Goal: Information Seeking & Learning: Find contact information

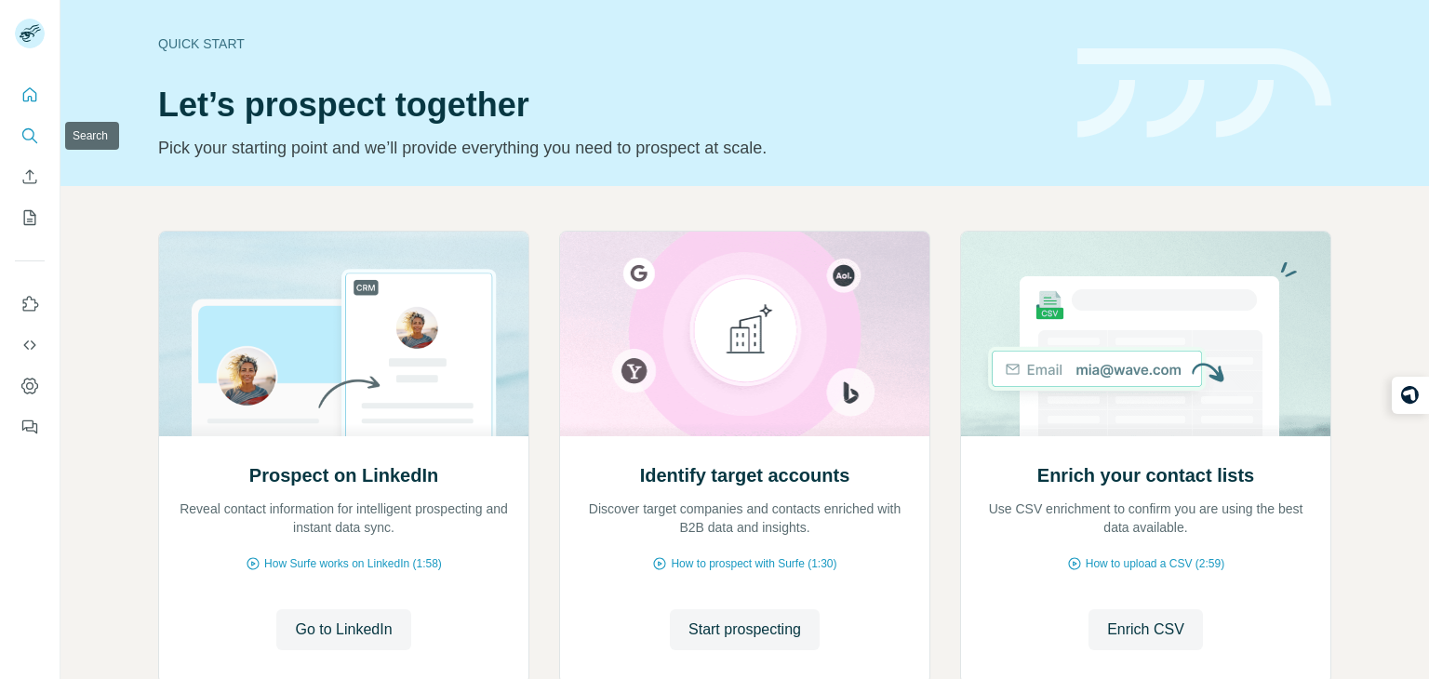
click at [36, 139] on icon "Search" at bounding box center [29, 136] width 19 height 19
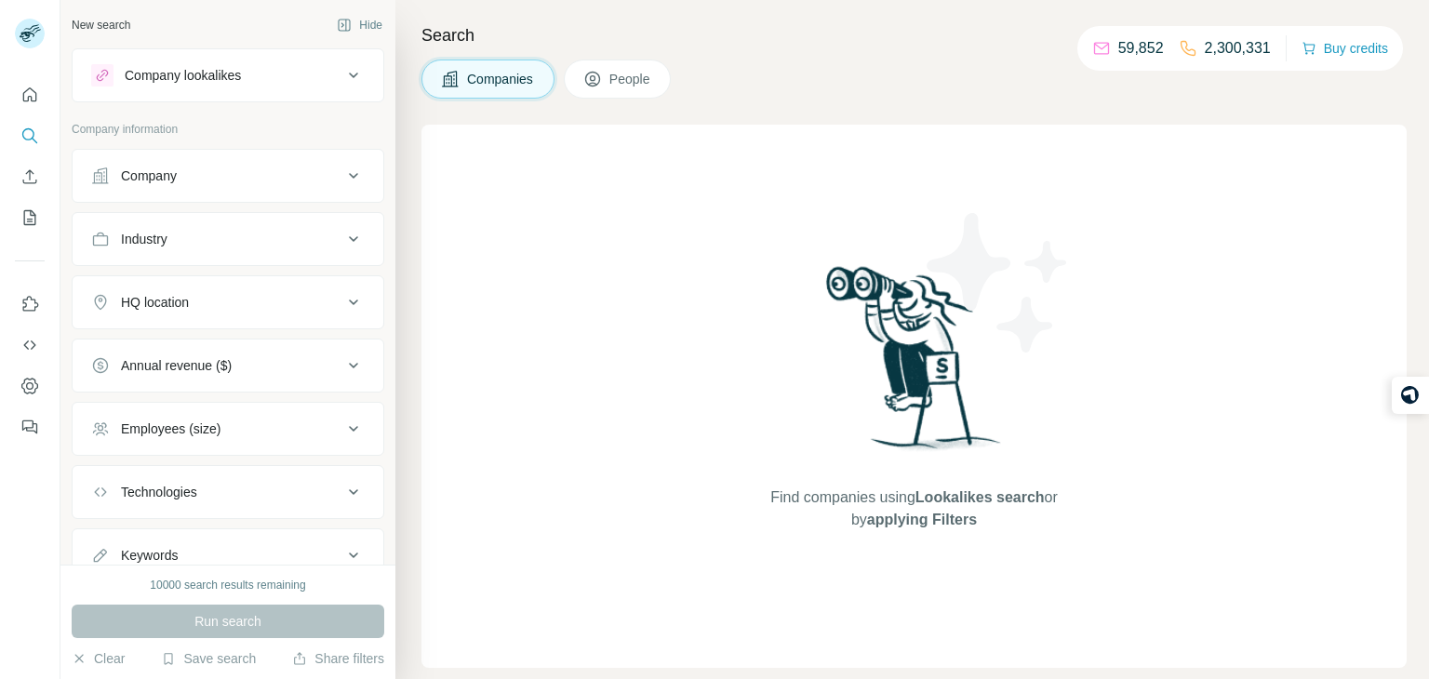
click at [286, 187] on button "Company" at bounding box center [228, 176] width 311 height 45
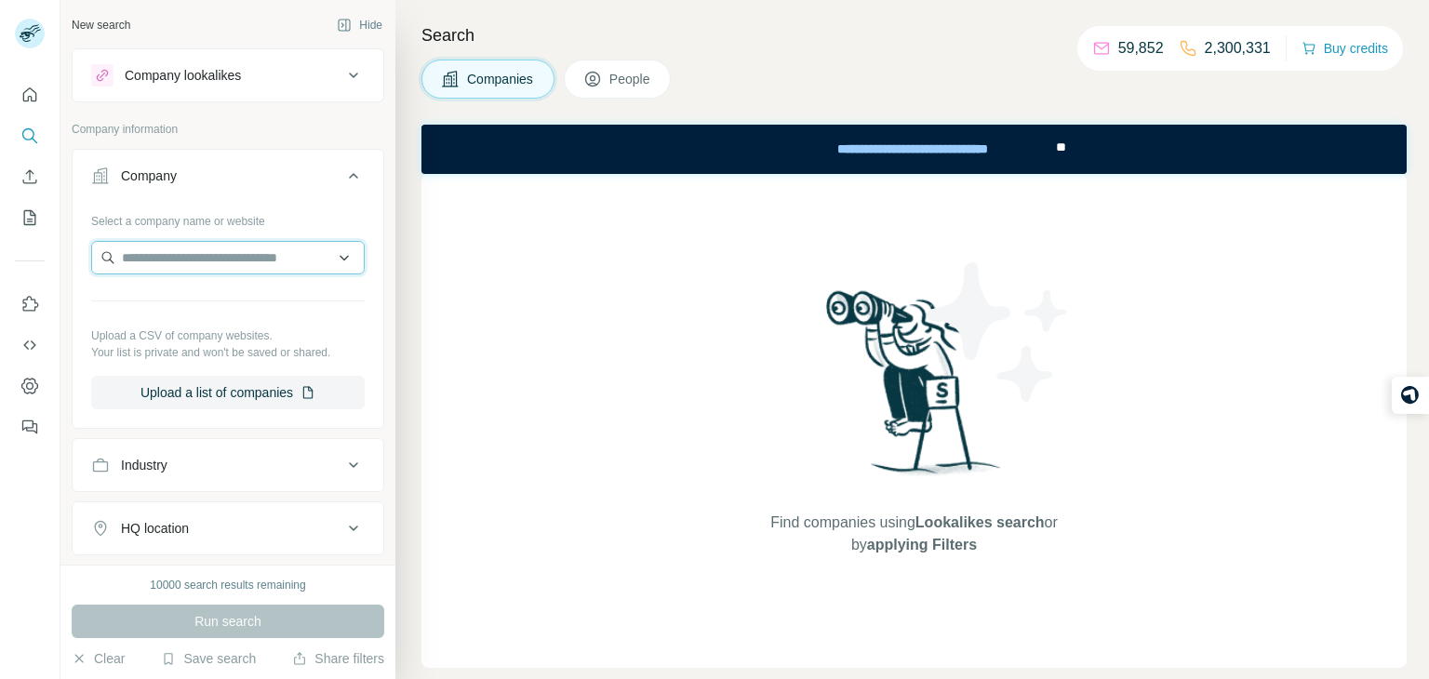
click at [273, 270] on input "text" at bounding box center [228, 258] width 274 height 34
paste input "**********"
type input "**********"
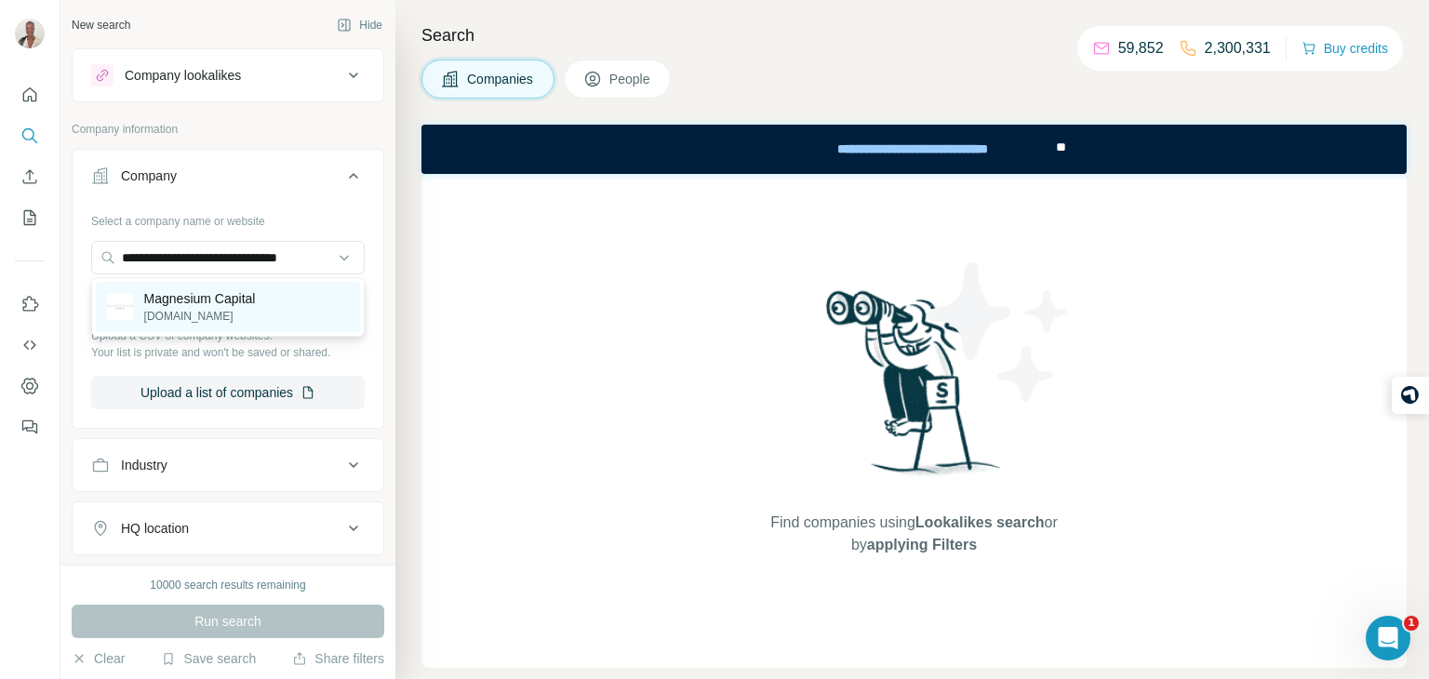
click at [236, 321] on p "magnesiumcapital.com" at bounding box center [200, 316] width 112 height 17
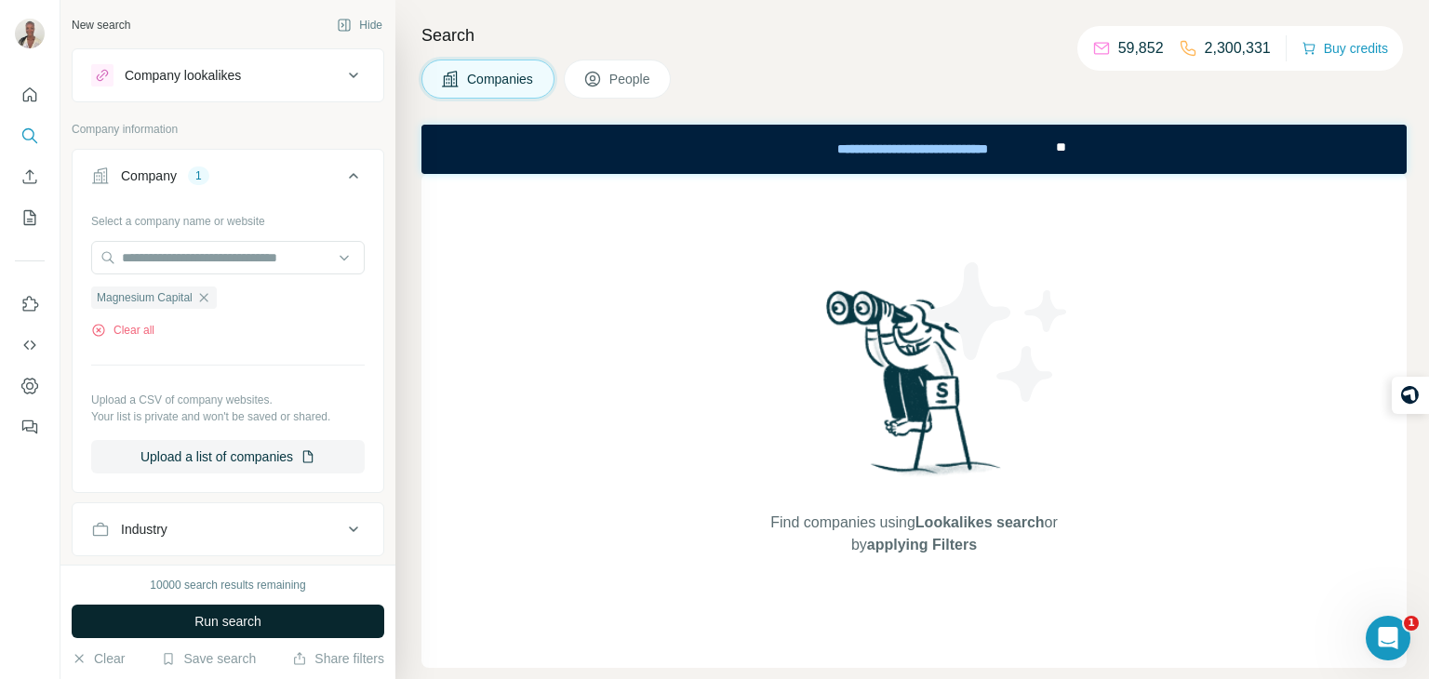
click at [325, 623] on button "Run search" at bounding box center [228, 622] width 313 height 34
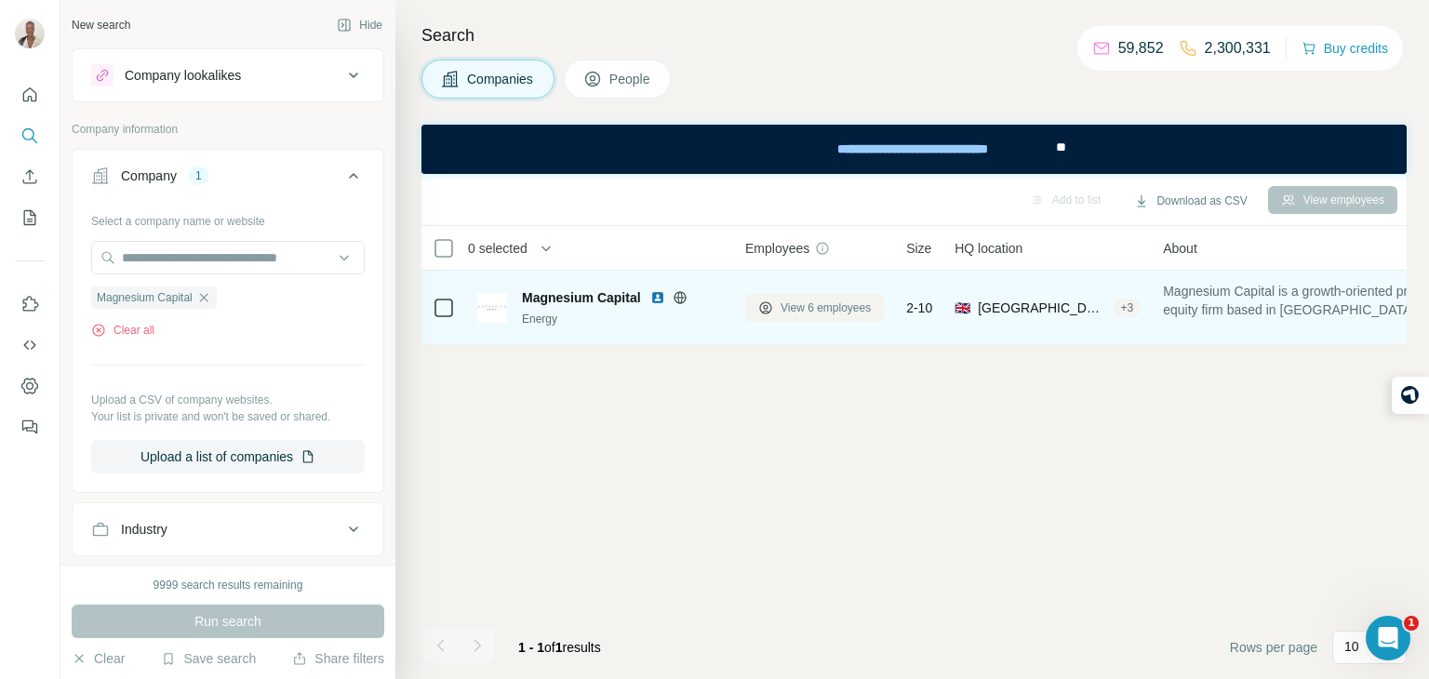
click at [826, 304] on span "View 6 employees" at bounding box center [826, 308] width 90 height 17
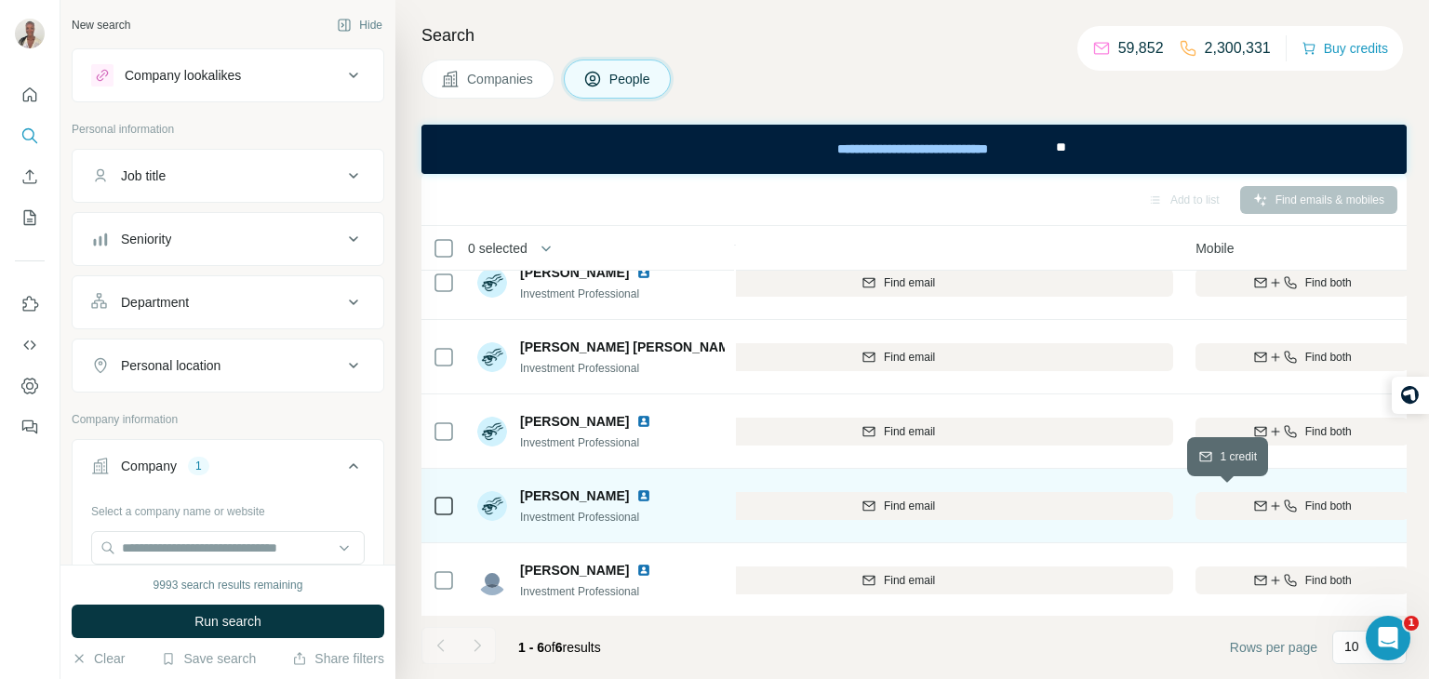
scroll to position [100, 346]
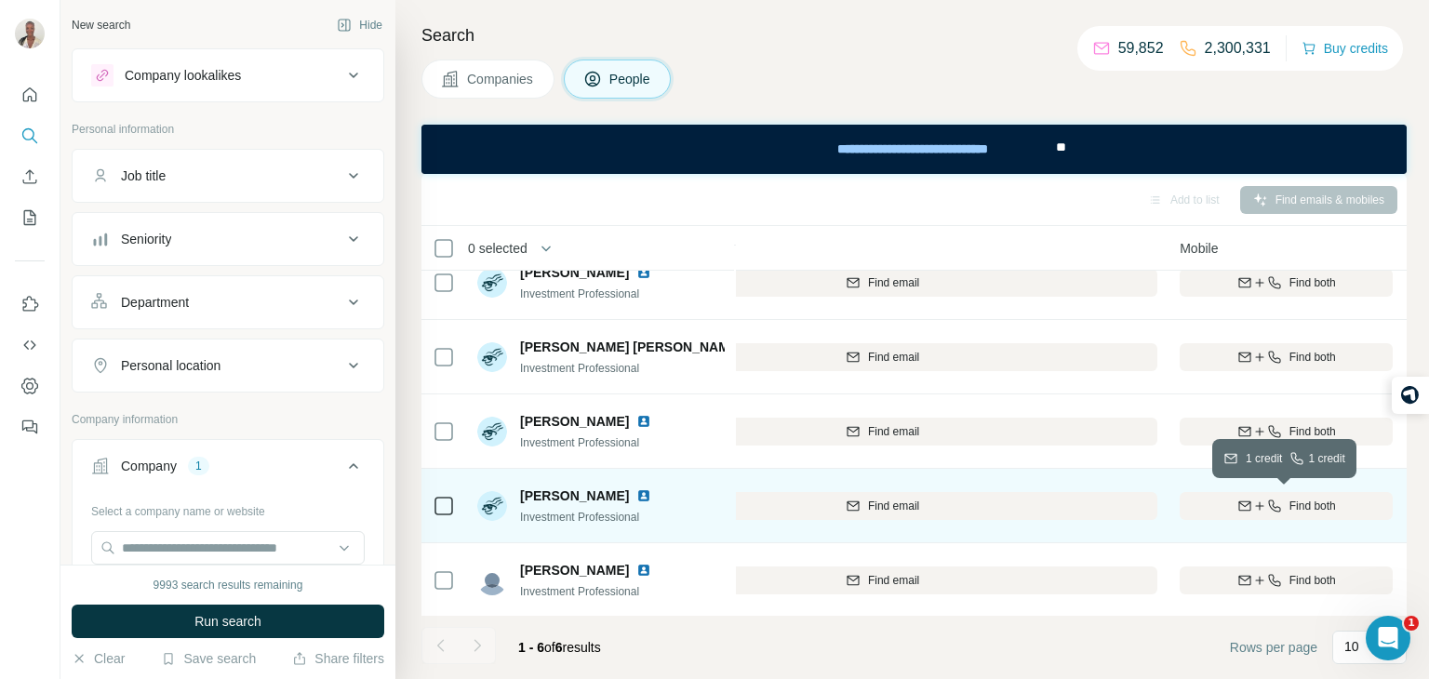
click at [1193, 501] on div "Find both" at bounding box center [1286, 506] width 213 height 17
click at [637, 492] on img at bounding box center [644, 496] width 15 height 15
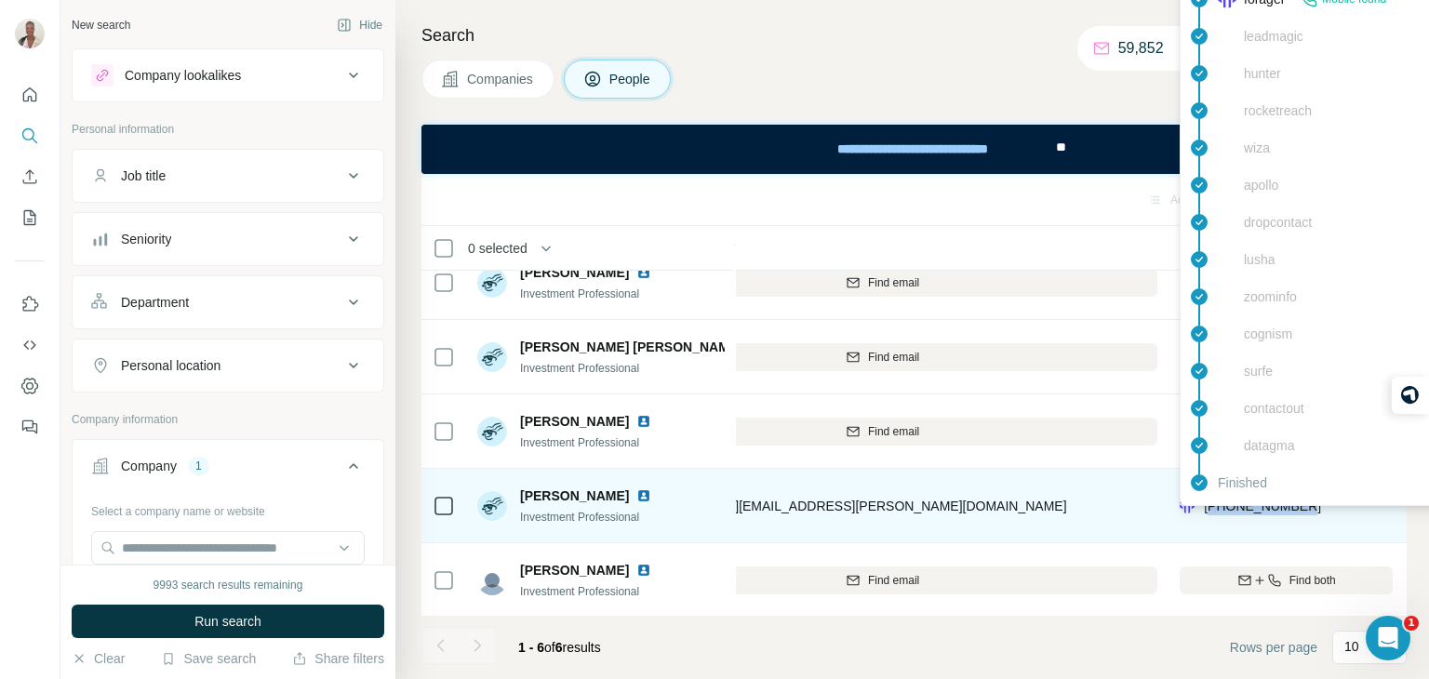
drag, startPoint x: 1322, startPoint y: 499, endPoint x: 1210, endPoint y: 511, distance: 113.2
click at [1210, 511] on div "+447583087066" at bounding box center [1286, 505] width 213 height 51
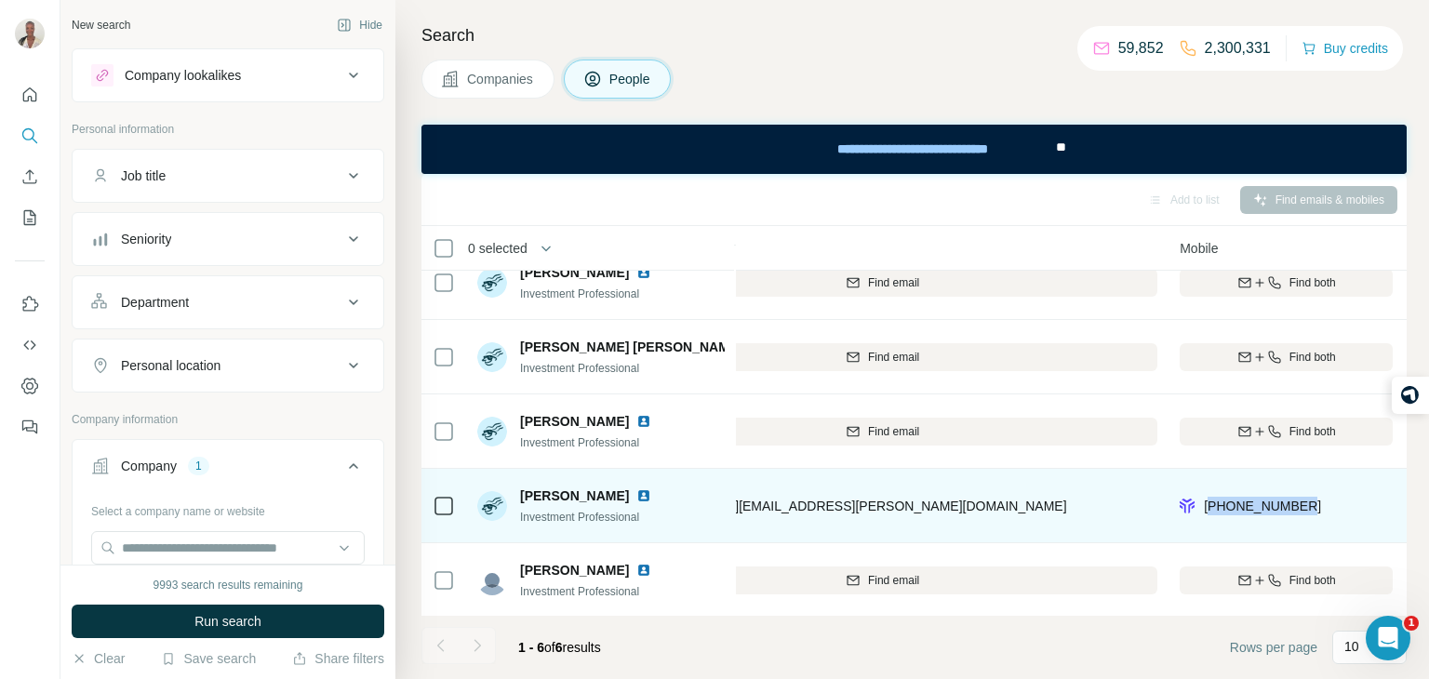
click at [1325, 515] on div "+447583087066" at bounding box center [1286, 505] width 213 height 51
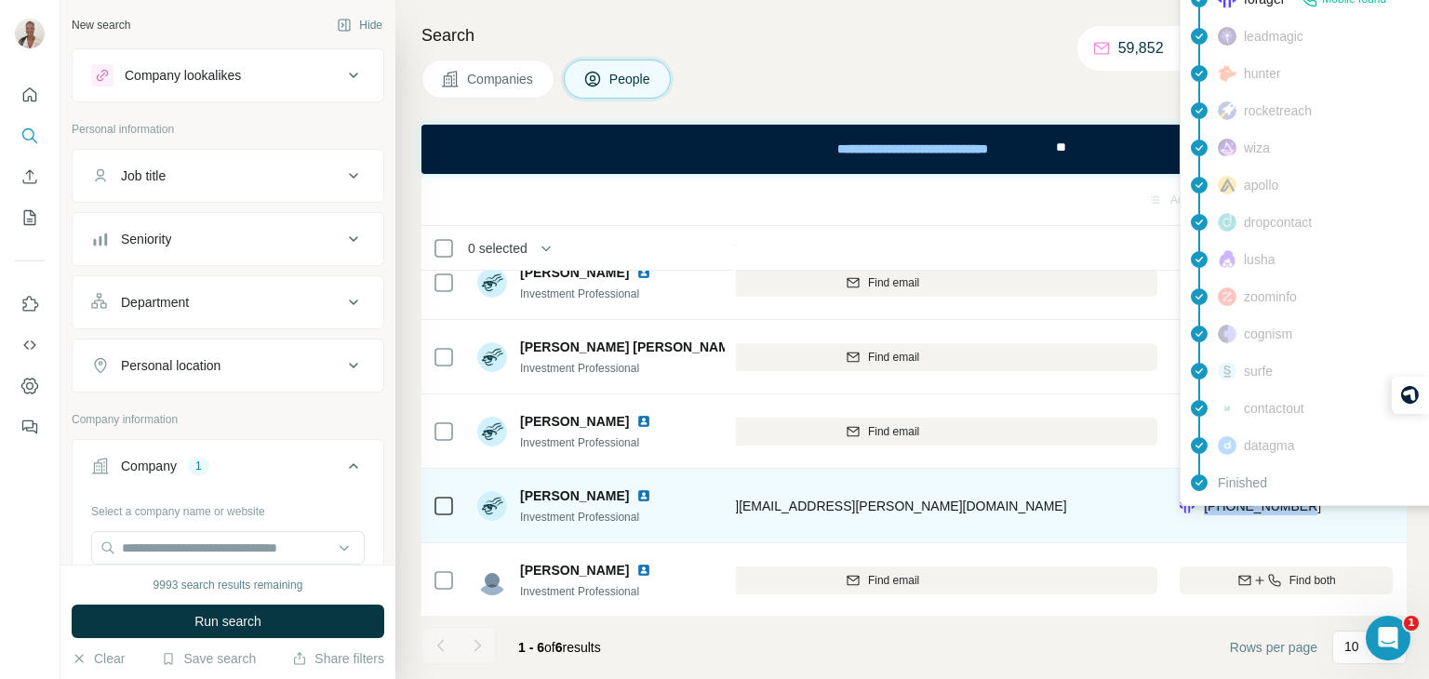
drag, startPoint x: 1316, startPoint y: 506, endPoint x: 1200, endPoint y: 513, distance: 115.6
click at [1200, 513] on div "+447583087066" at bounding box center [1286, 505] width 213 height 51
copy span "+447583087066"
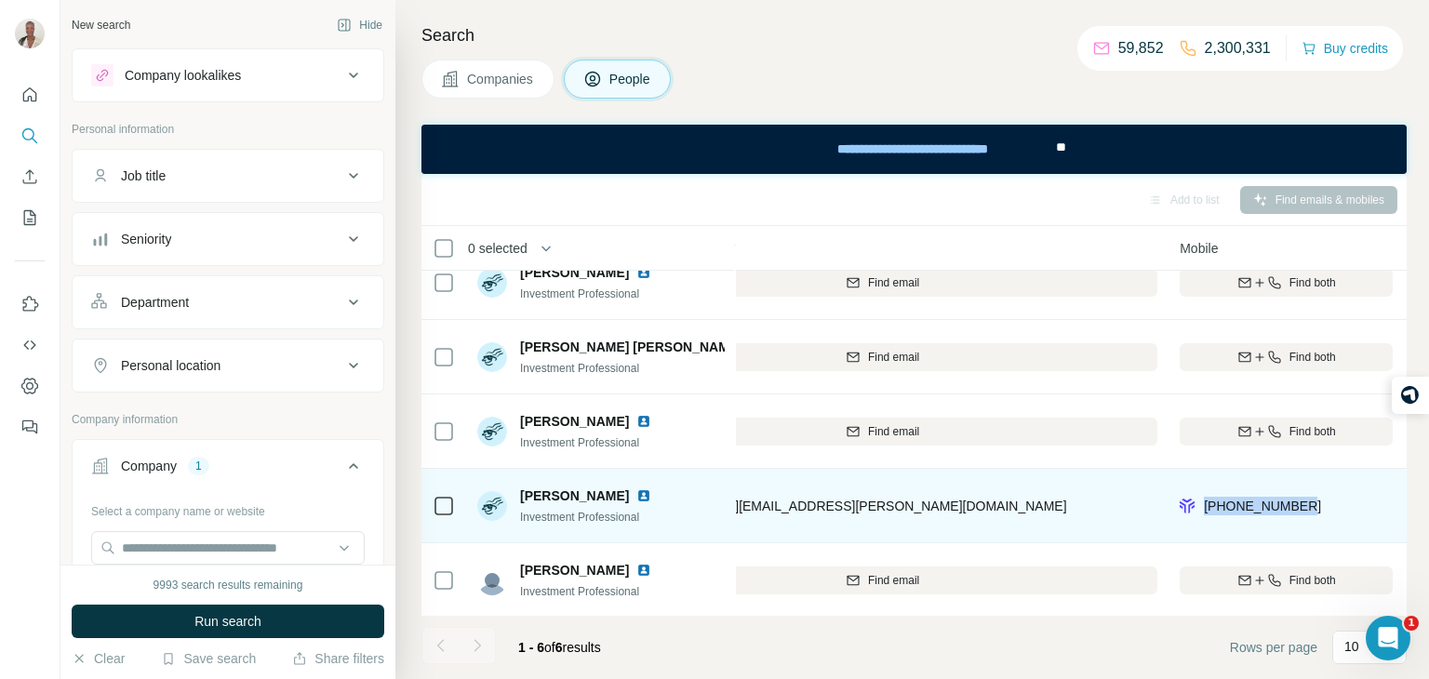
click at [1341, 509] on div "+447583087066" at bounding box center [1286, 505] width 213 height 51
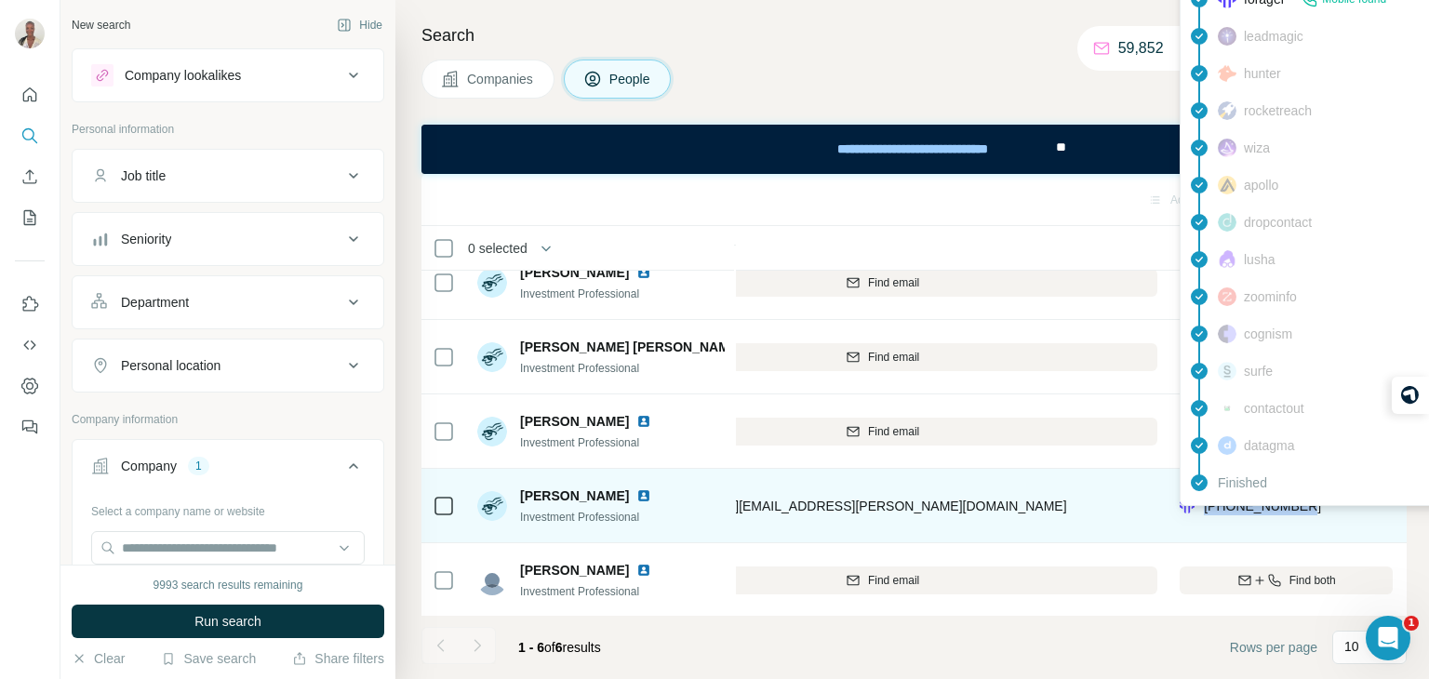
drag, startPoint x: 1317, startPoint y: 501, endPoint x: 1202, endPoint y: 513, distance: 115.1
click at [1202, 513] on div "+447583087066" at bounding box center [1286, 505] width 213 height 51
copy span "+447583087066"
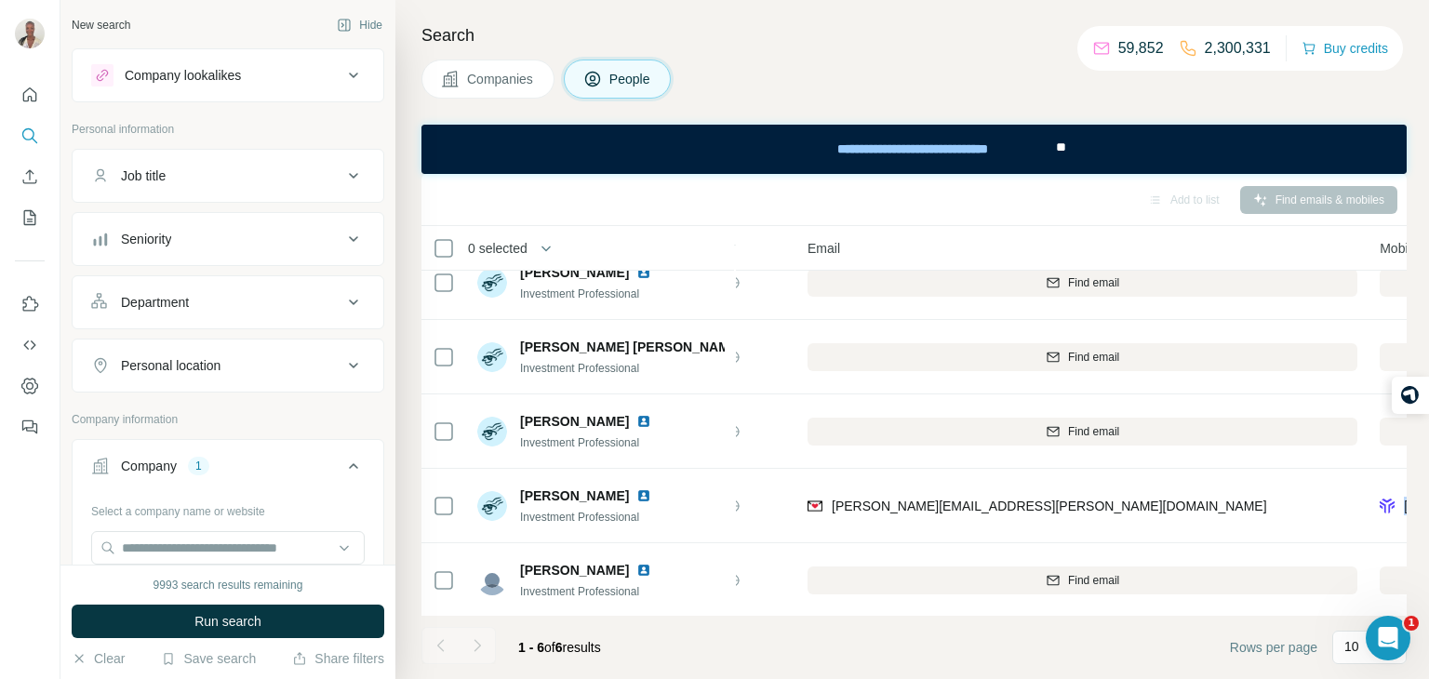
scroll to position [99, 144]
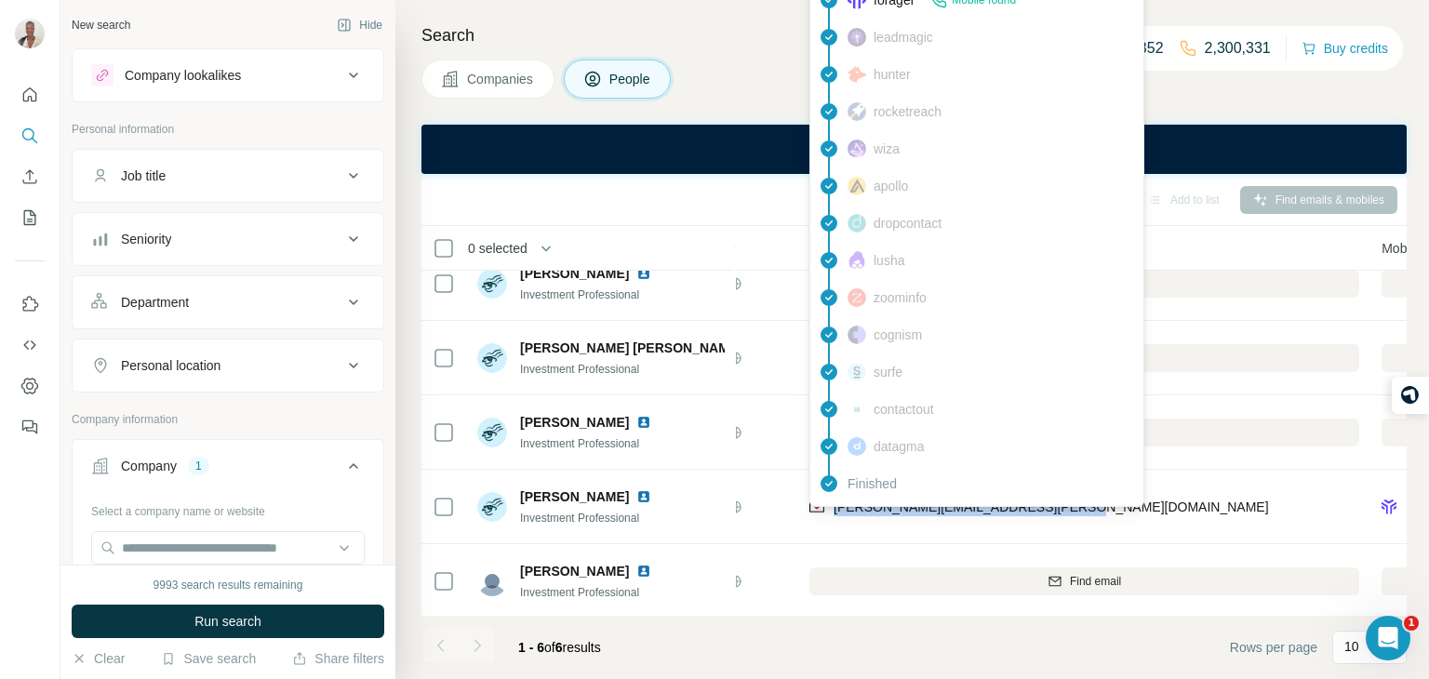
drag, startPoint x: 1097, startPoint y: 514, endPoint x: 831, endPoint y: 507, distance: 266.2
click at [831, 507] on div "sandra.bjorck@magnesiumcapital.com" at bounding box center [1085, 506] width 550 height 51
copy span "sandra.bjorck@magnesiumcapital.com"
